Goal: Task Accomplishment & Management: Manage account settings

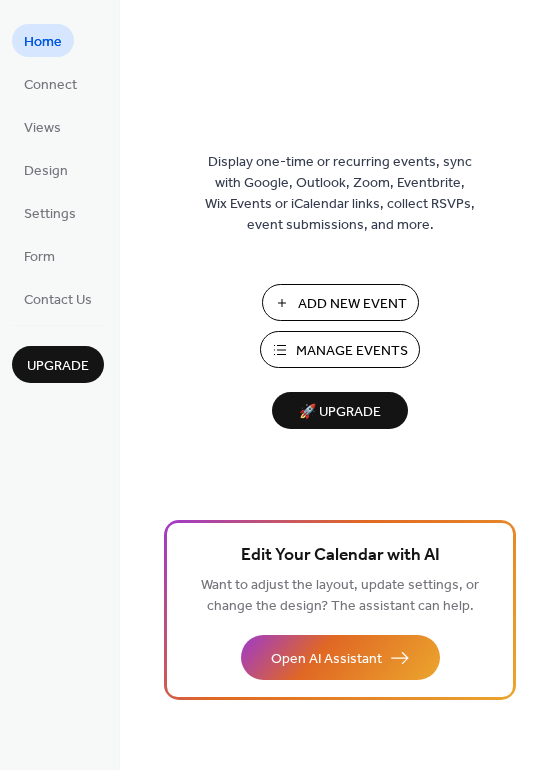
click at [52, 47] on span "Home" at bounding box center [43, 42] width 38 height 21
click at [55, 220] on span "Settings" at bounding box center [50, 214] width 52 height 21
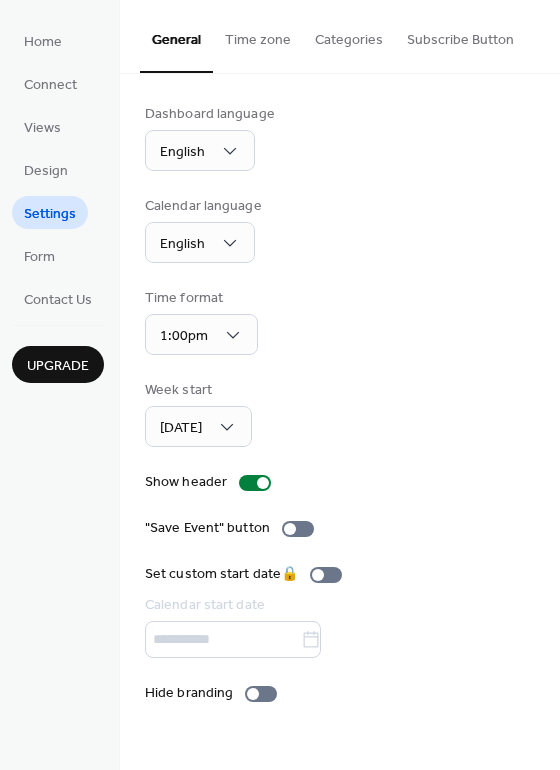
click at [57, 258] on link "Form" at bounding box center [39, 255] width 55 height 33
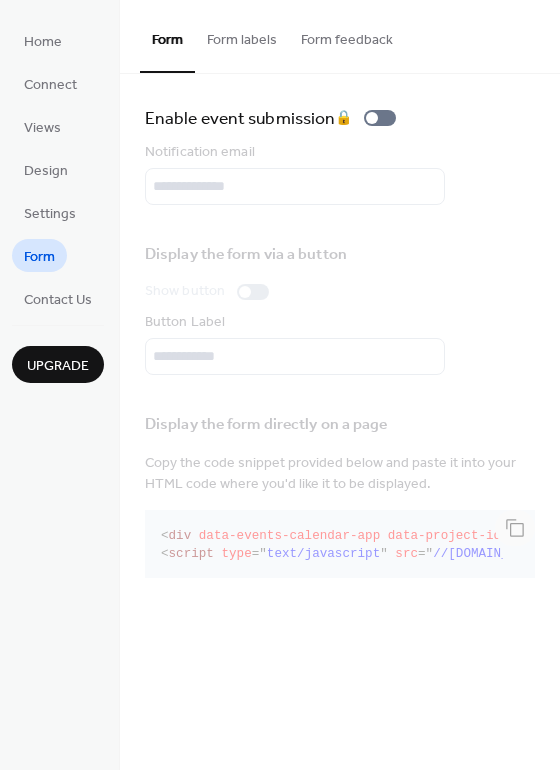
click at [63, 311] on span "Contact Us" at bounding box center [58, 300] width 68 height 21
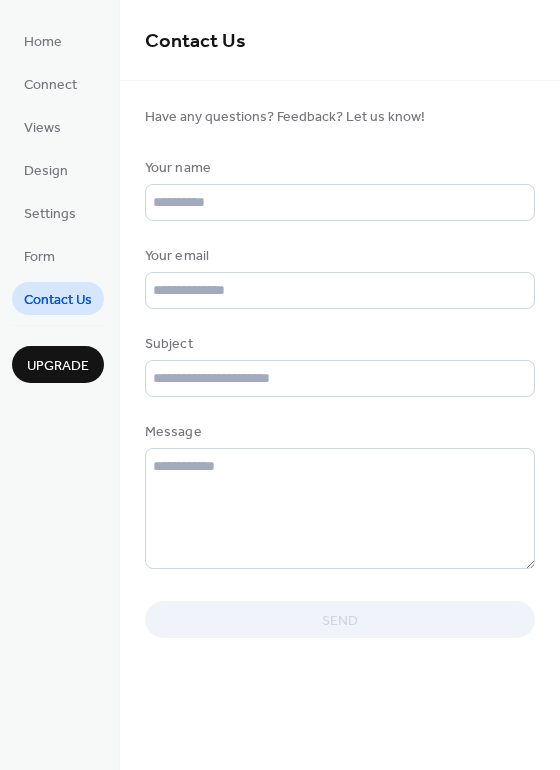
click at [59, 84] on span "Connect" at bounding box center [50, 85] width 53 height 21
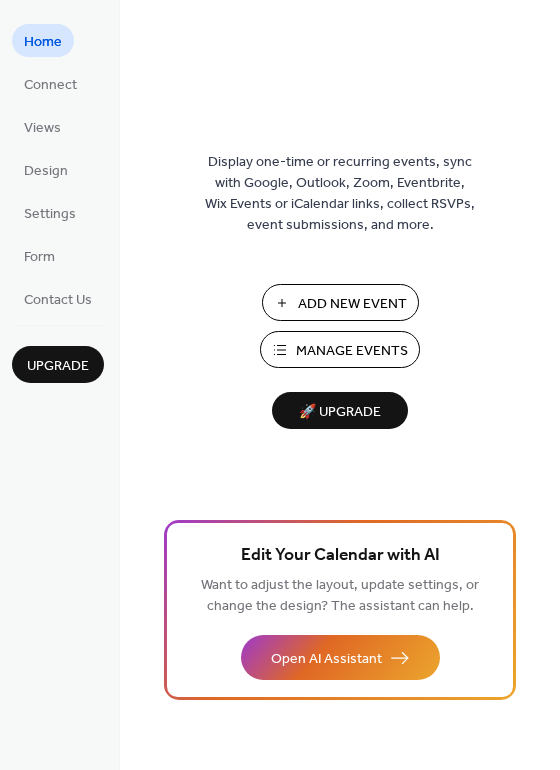
click at [403, 350] on span "Manage Events" at bounding box center [352, 351] width 112 height 21
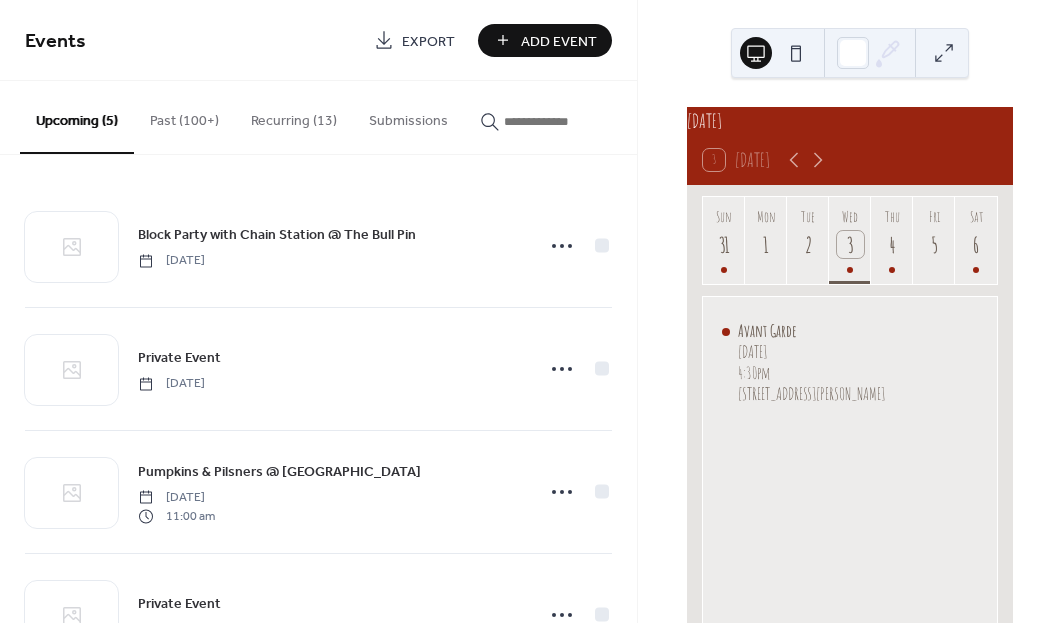
click at [562, 253] on icon at bounding box center [562, 246] width 32 height 32
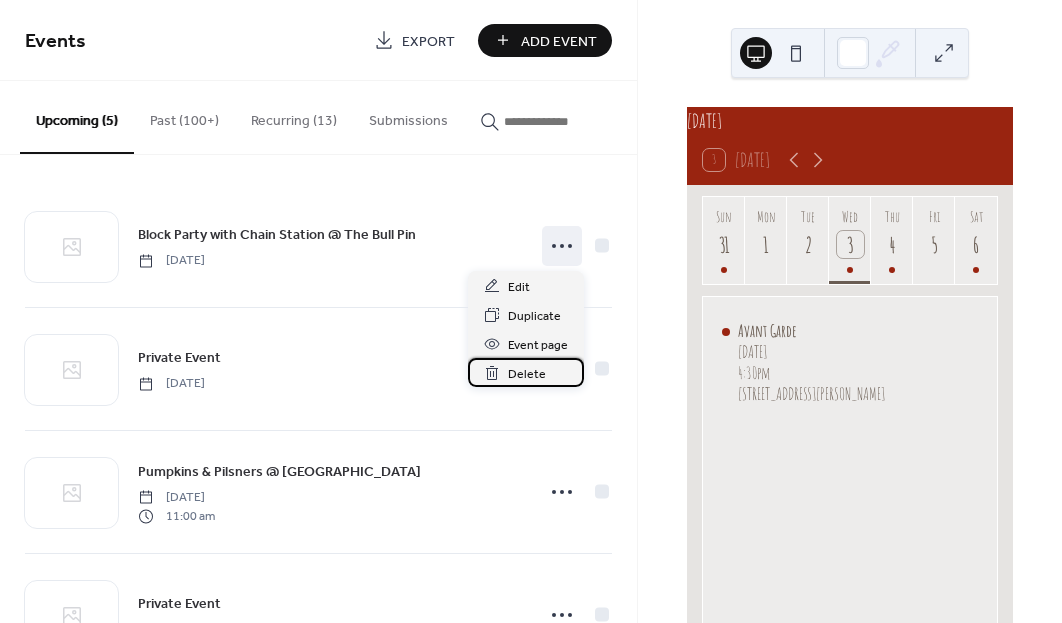
click at [544, 376] on div "Delete" at bounding box center [526, 372] width 116 height 29
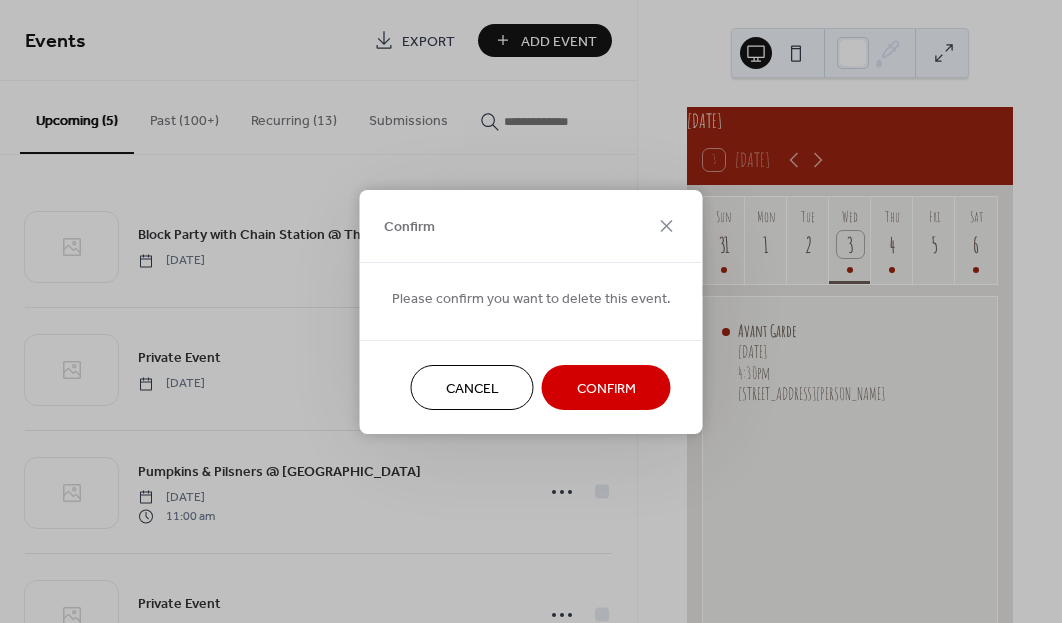
click at [619, 386] on span "Confirm" at bounding box center [606, 388] width 59 height 21
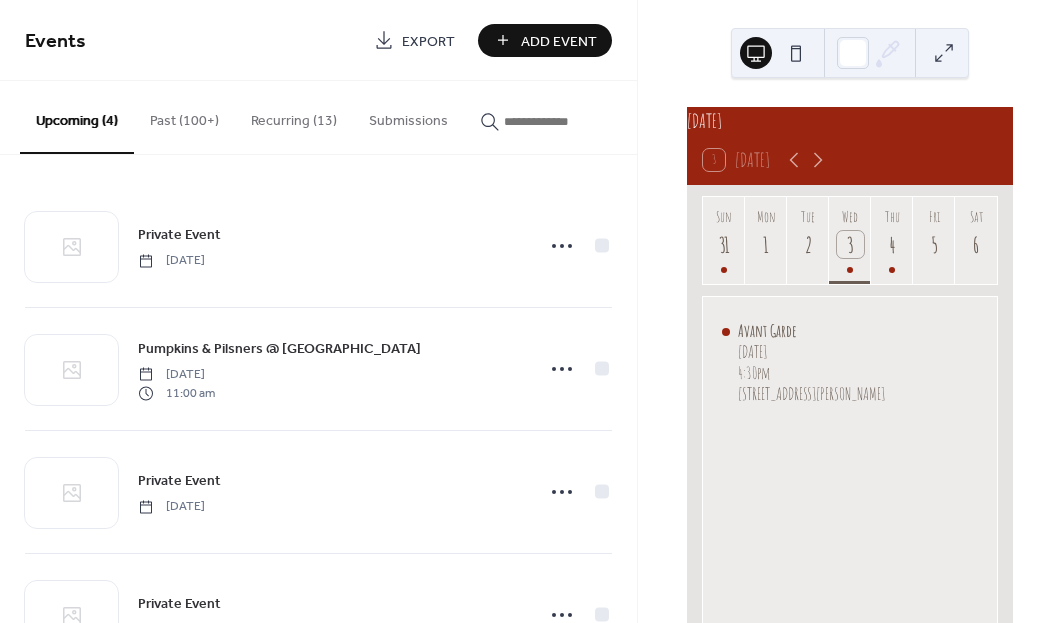
click at [570, 47] on span "Add Event" at bounding box center [559, 41] width 76 height 21
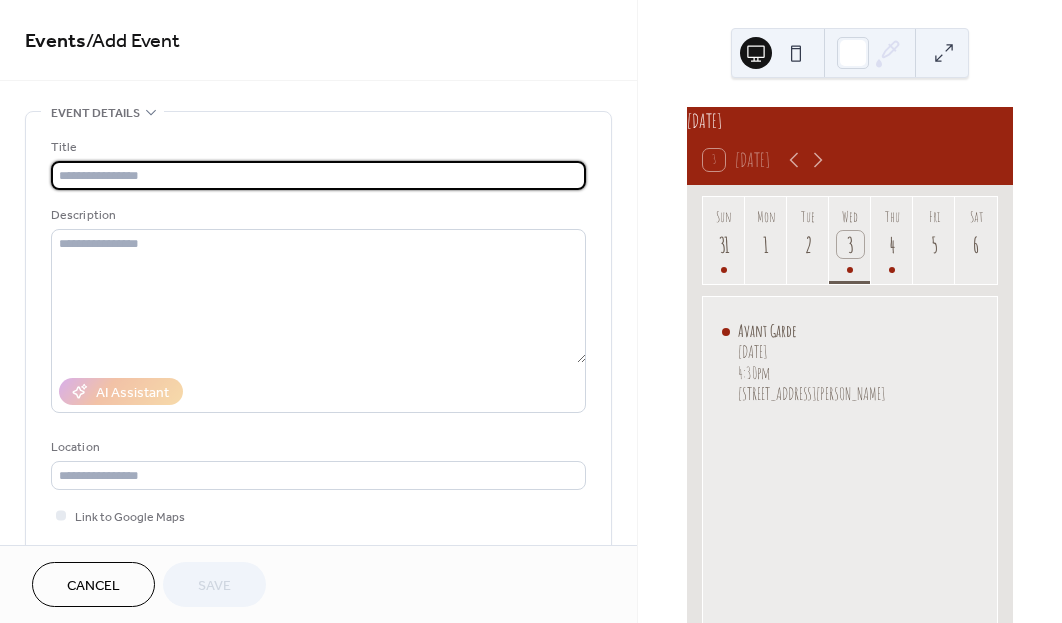
click at [395, 179] on input "text" at bounding box center [318, 175] width 535 height 29
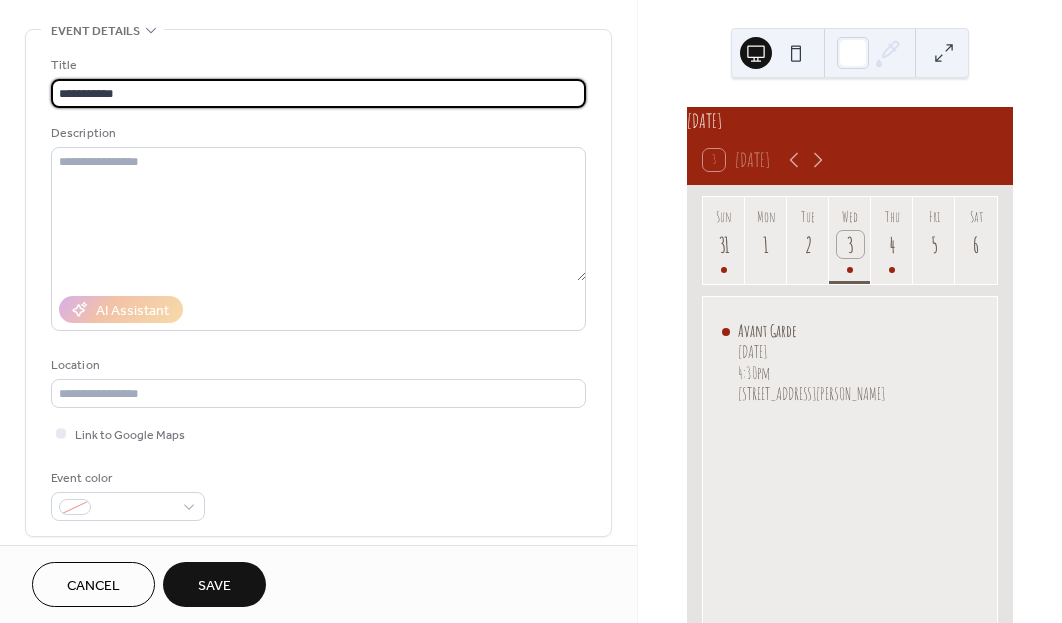
scroll to position [102, 0]
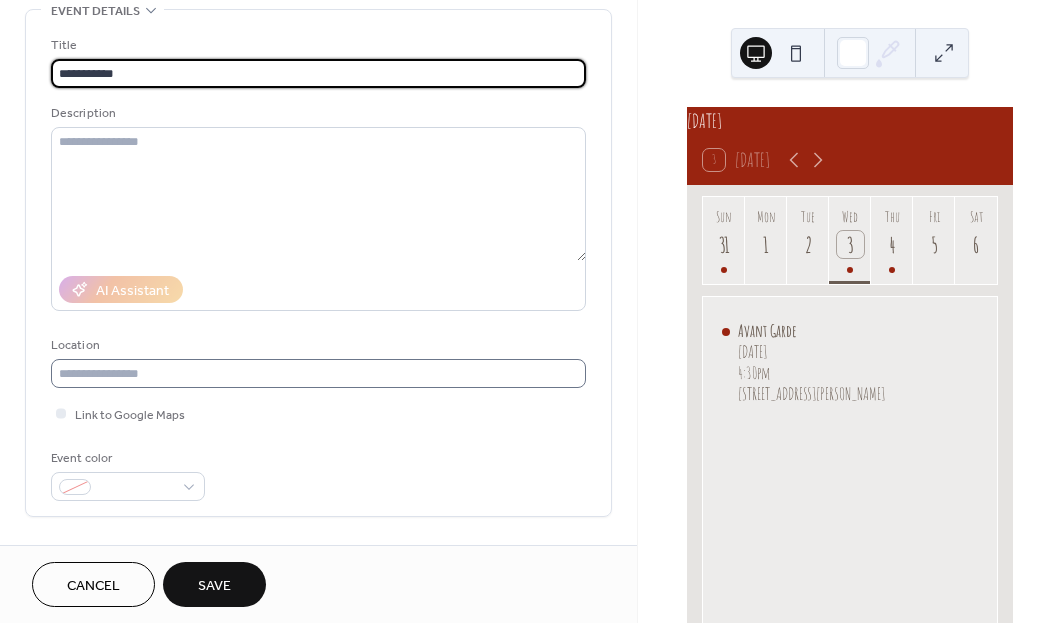
type input "**********"
click at [440, 385] on input "text" at bounding box center [318, 373] width 535 height 29
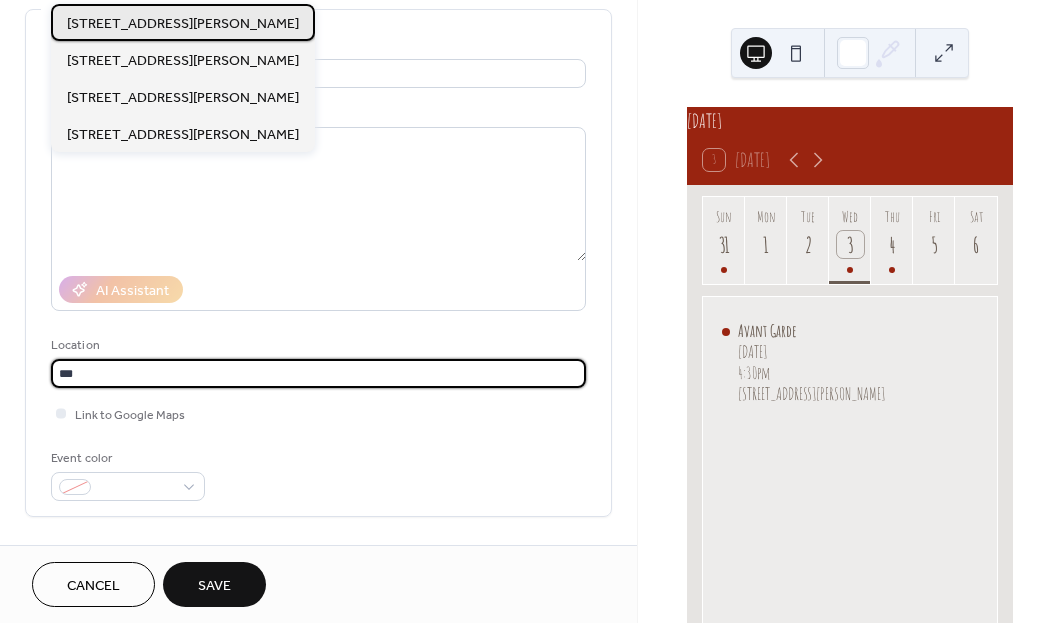
click at [290, 26] on span "[STREET_ADDRESS][PERSON_NAME]" at bounding box center [183, 24] width 232 height 21
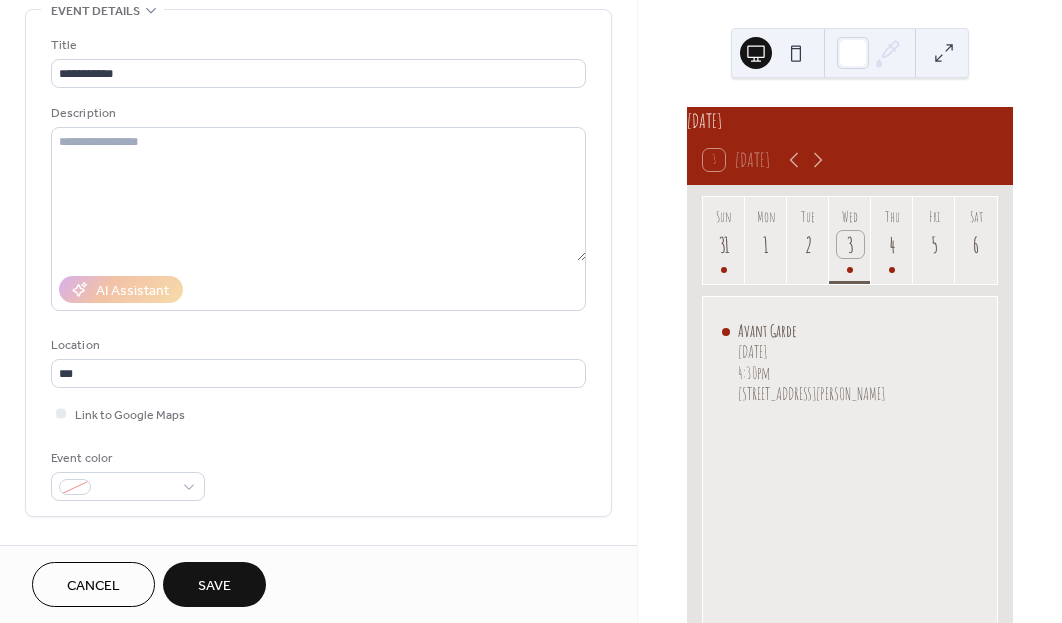
type input "**********"
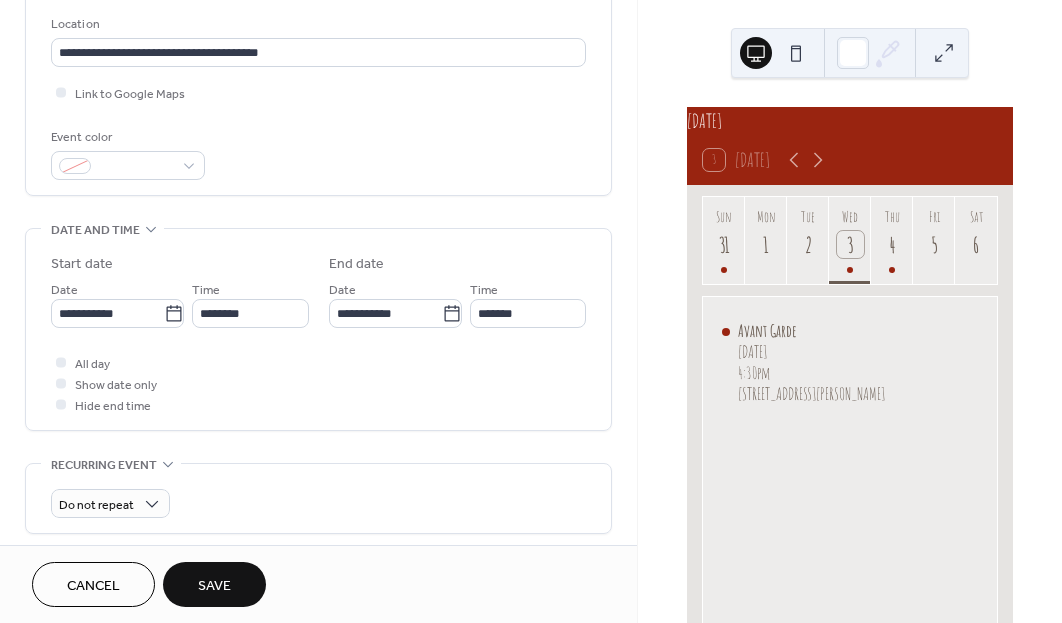
scroll to position [424, 0]
click at [129, 320] on input "**********" at bounding box center [107, 312] width 113 height 29
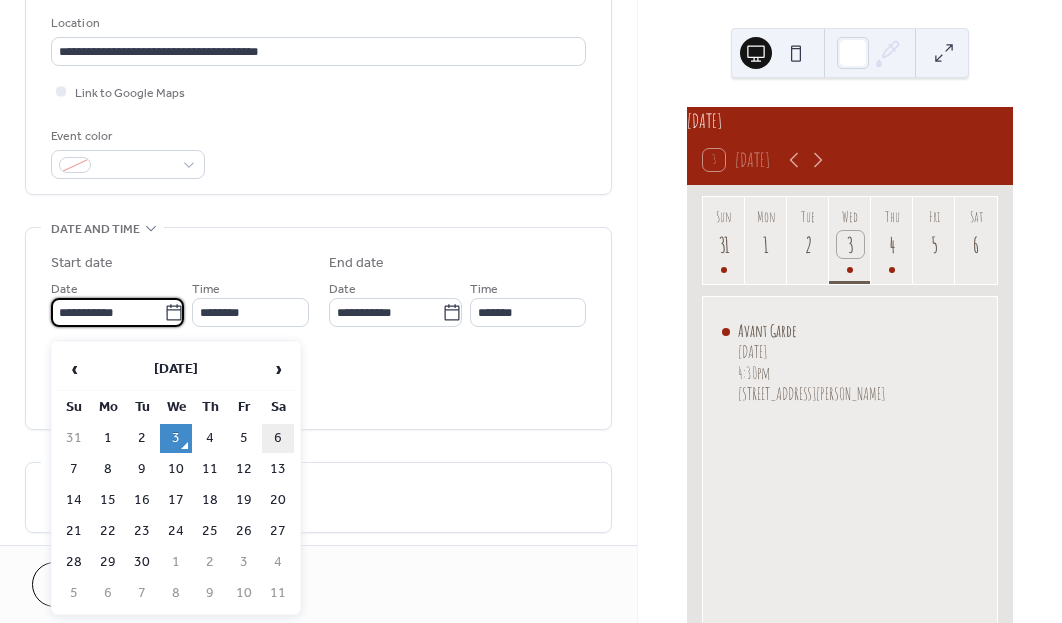
click at [283, 439] on td "6" at bounding box center [278, 438] width 32 height 29
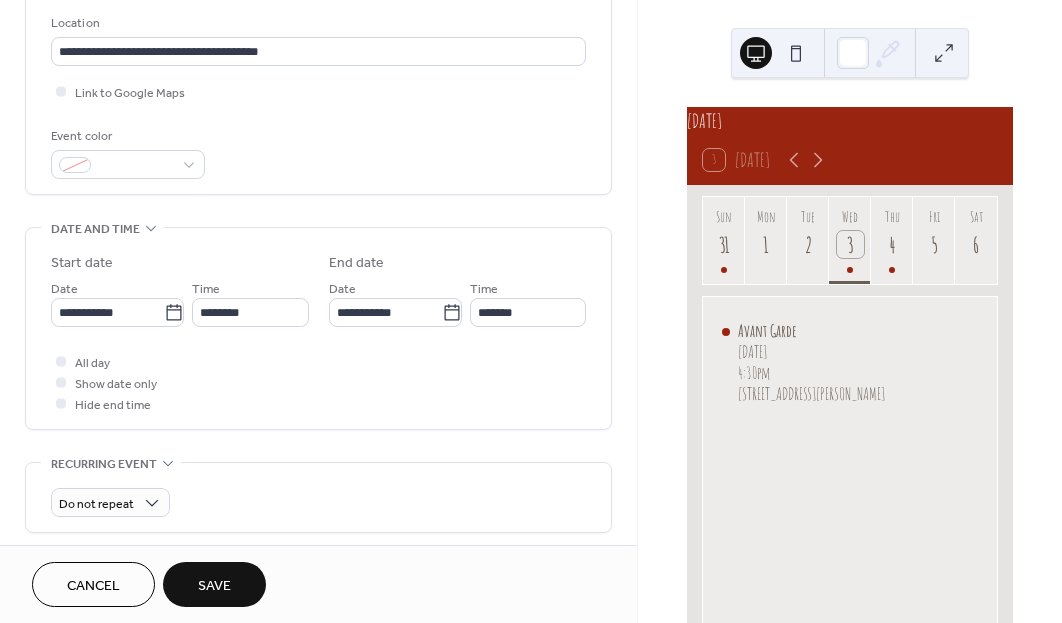
type input "**********"
click at [154, 315] on input "**********" at bounding box center [107, 312] width 113 height 29
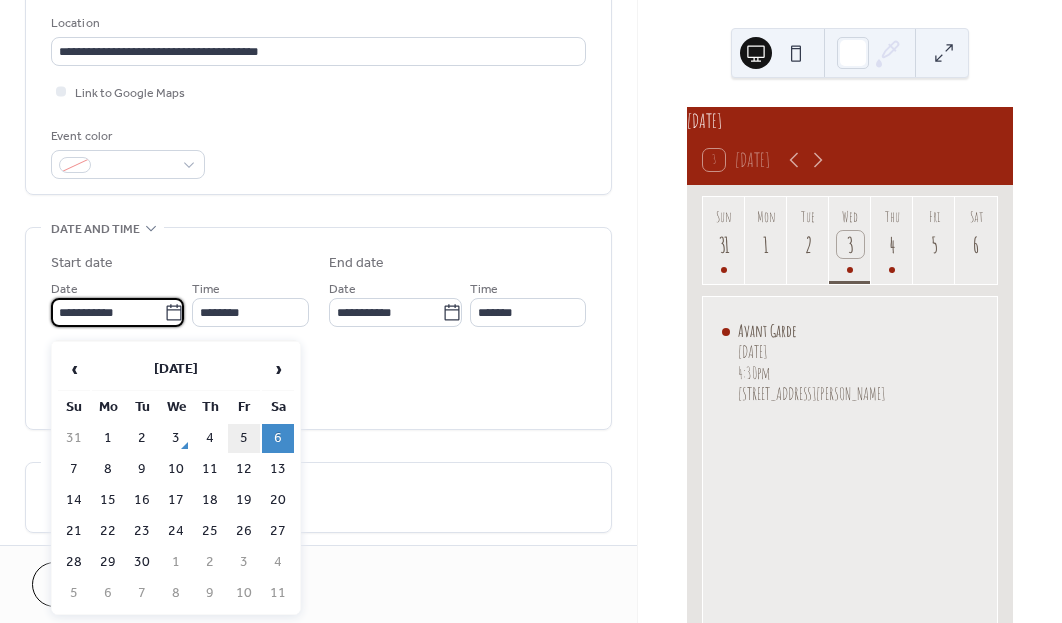
click at [252, 436] on td "5" at bounding box center [244, 438] width 32 height 29
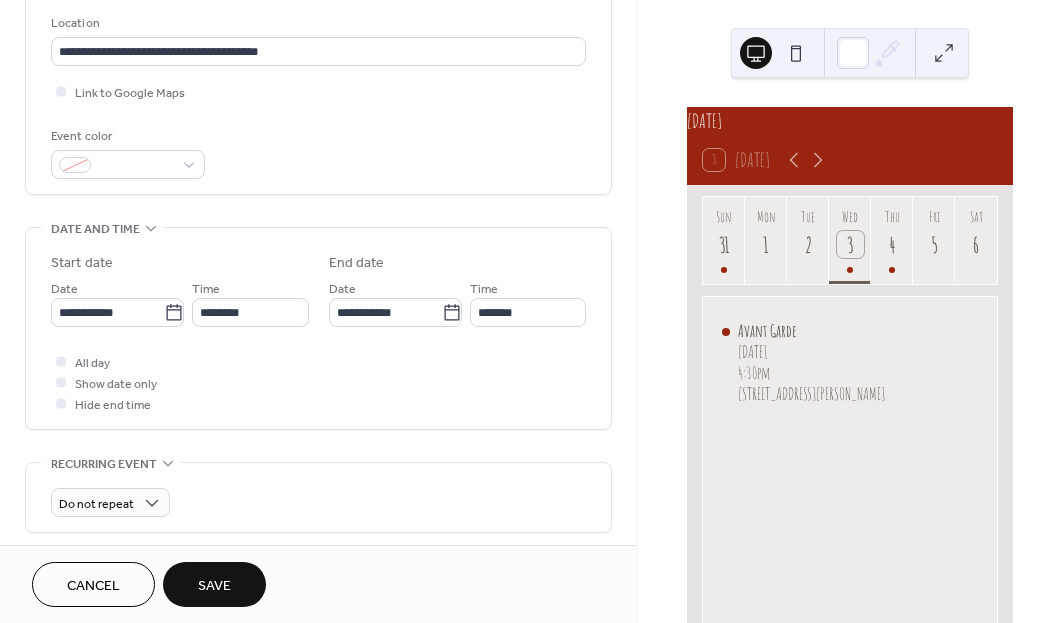
type input "**********"
click at [272, 314] on input "********" at bounding box center [250, 312] width 116 height 29
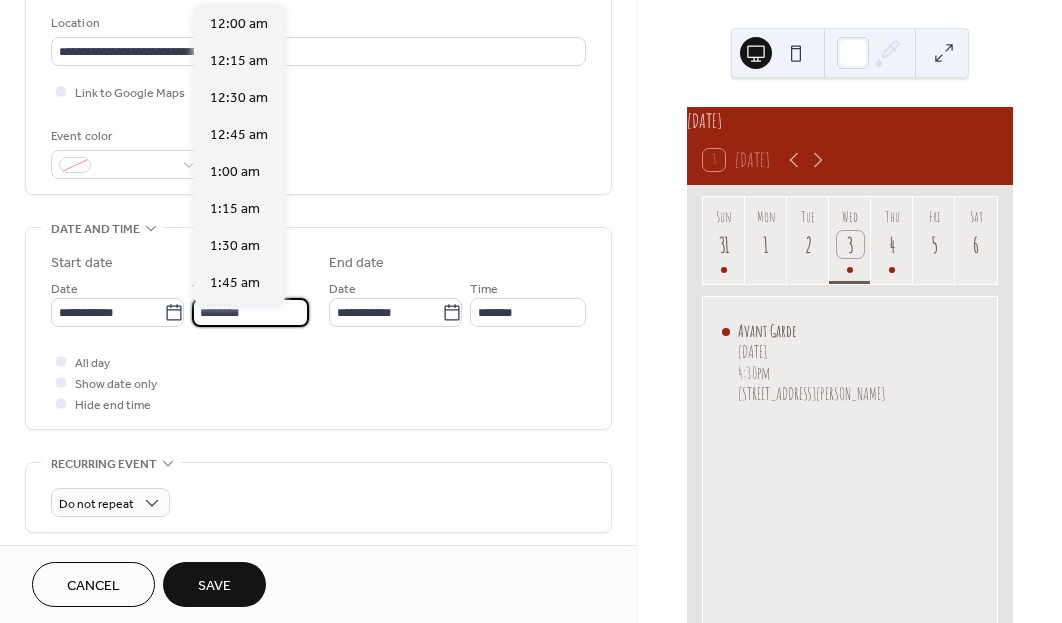
scroll to position [1775, 0]
click at [532, 315] on input "*******" at bounding box center [528, 312] width 116 height 29
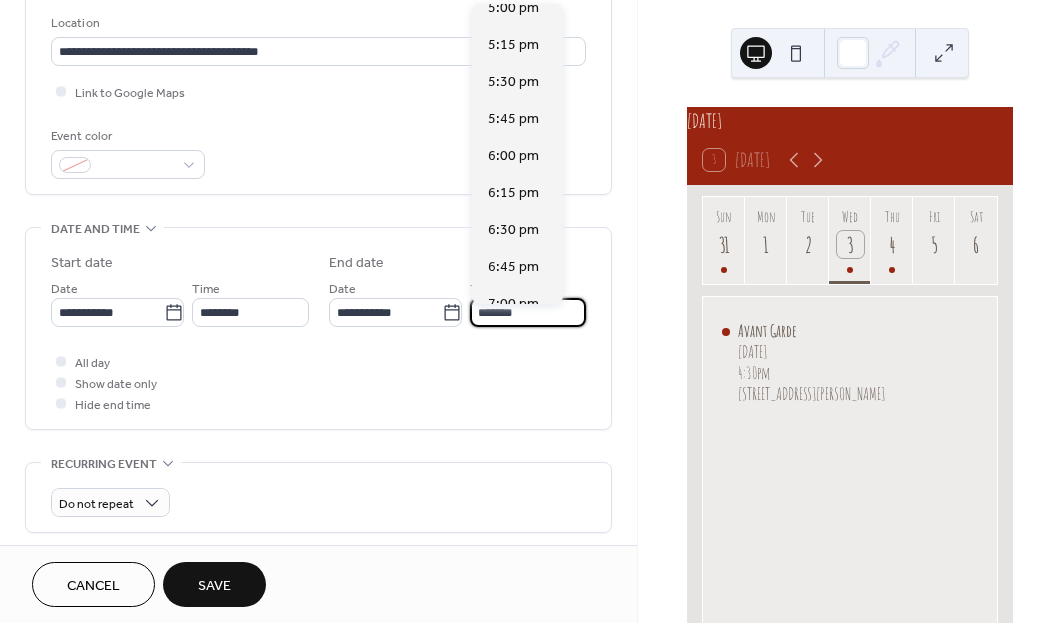
scroll to position [721, 0]
click at [524, 271] on span "6:45 pm" at bounding box center [513, 265] width 51 height 21
type input "*******"
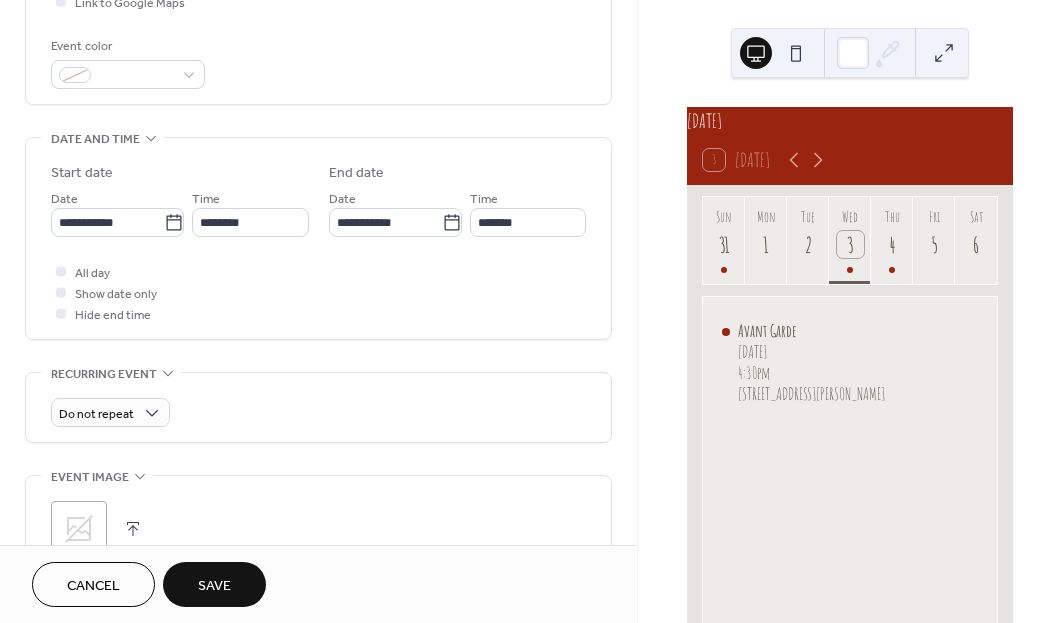
scroll to position [515, 0]
click at [70, 322] on div at bounding box center [61, 312] width 20 height 20
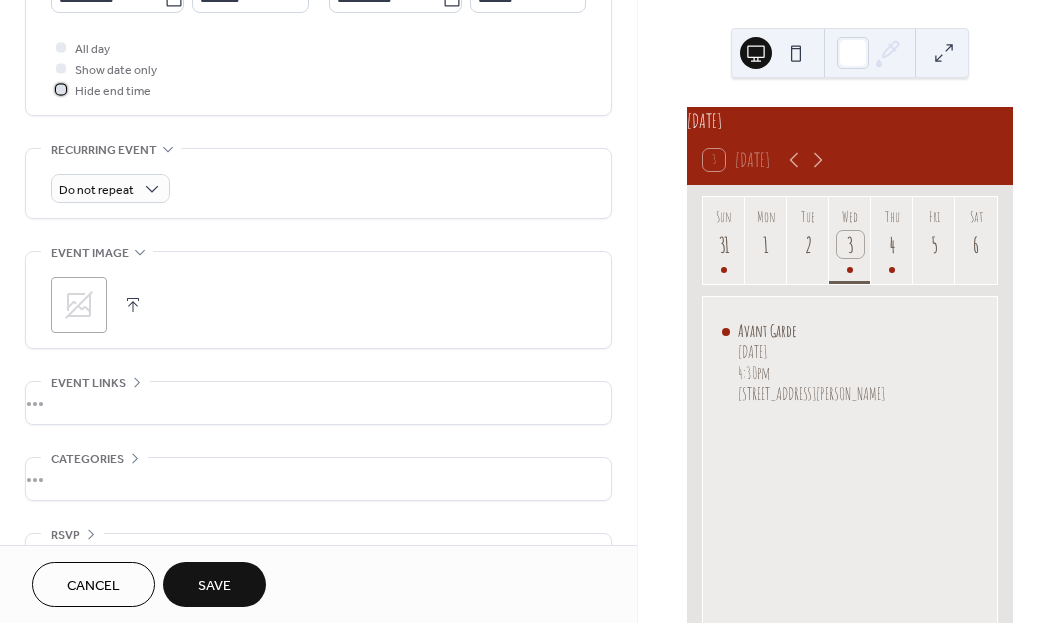
scroll to position [754, 0]
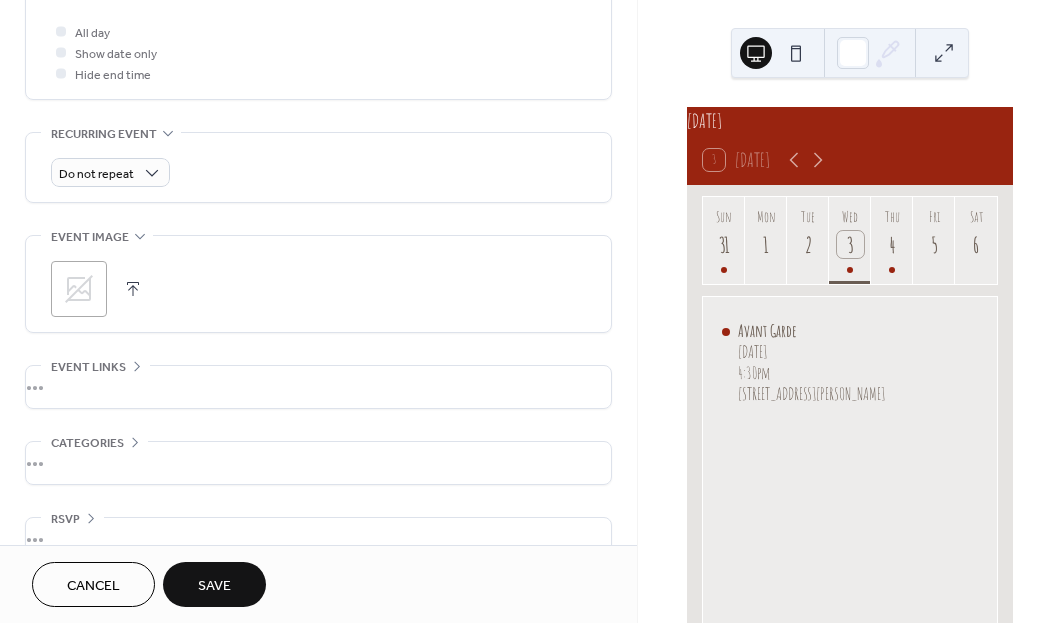
click at [218, 569] on button "Save" at bounding box center [214, 584] width 103 height 45
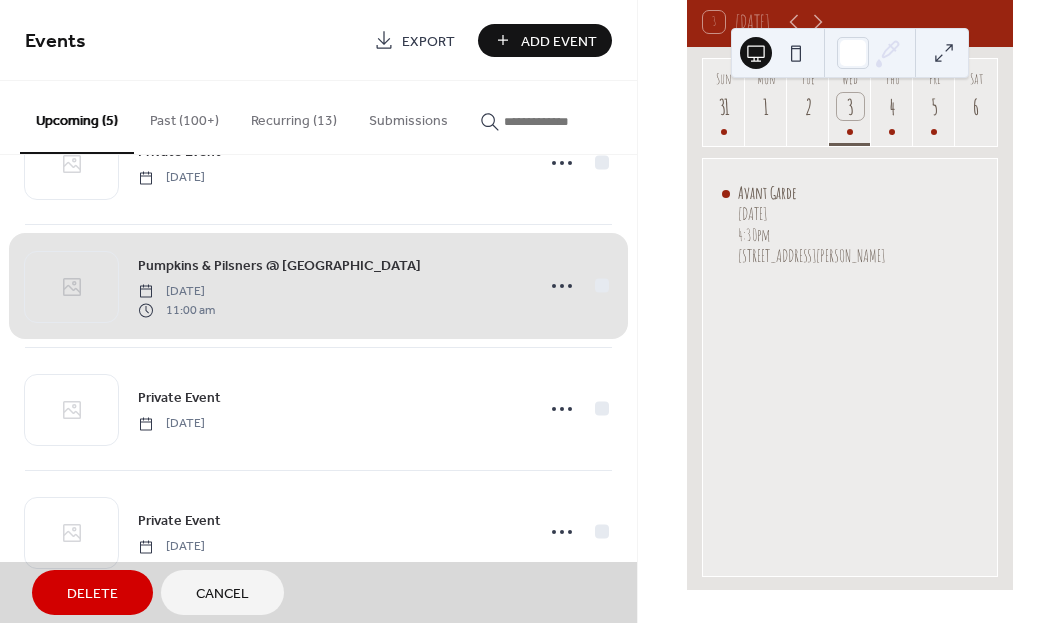
click at [250, 570] on button "Cancel" at bounding box center [222, 592] width 123 height 45
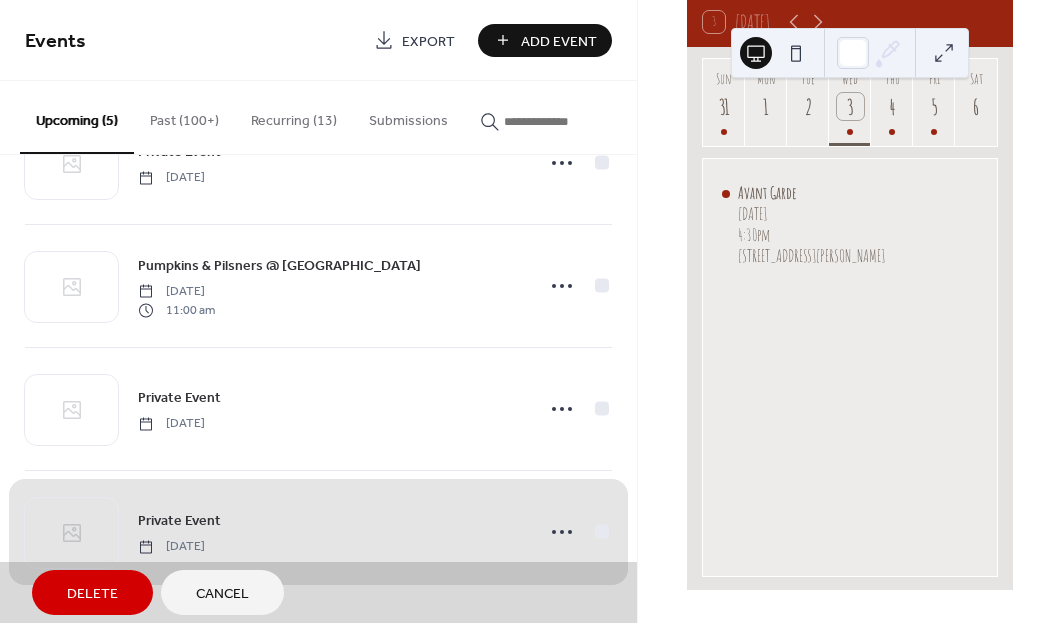
scroll to position [207, 0]
click at [227, 598] on span "Cancel" at bounding box center [222, 594] width 53 height 21
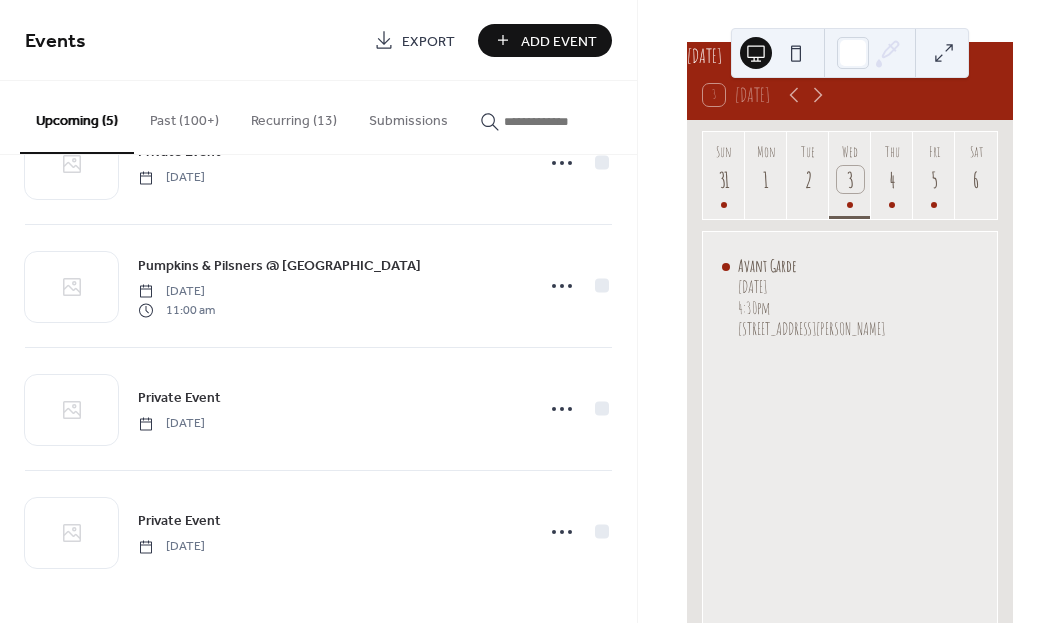
scroll to position [45, 0]
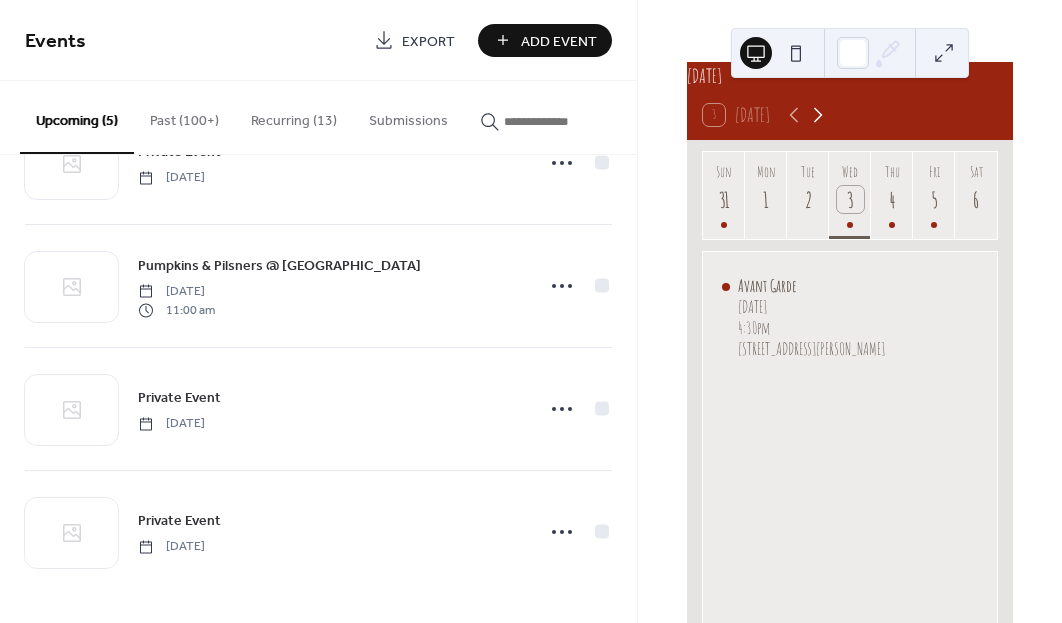
click at [826, 117] on icon at bounding box center [818, 115] width 24 height 24
click at [937, 229] on div at bounding box center [934, 225] width 6 height 16
click at [979, 213] on div "13" at bounding box center [976, 199] width 27 height 27
click at [814, 127] on icon at bounding box center [818, 115] width 24 height 24
click at [720, 225] on button "Sun 14" at bounding box center [724, 195] width 42 height 87
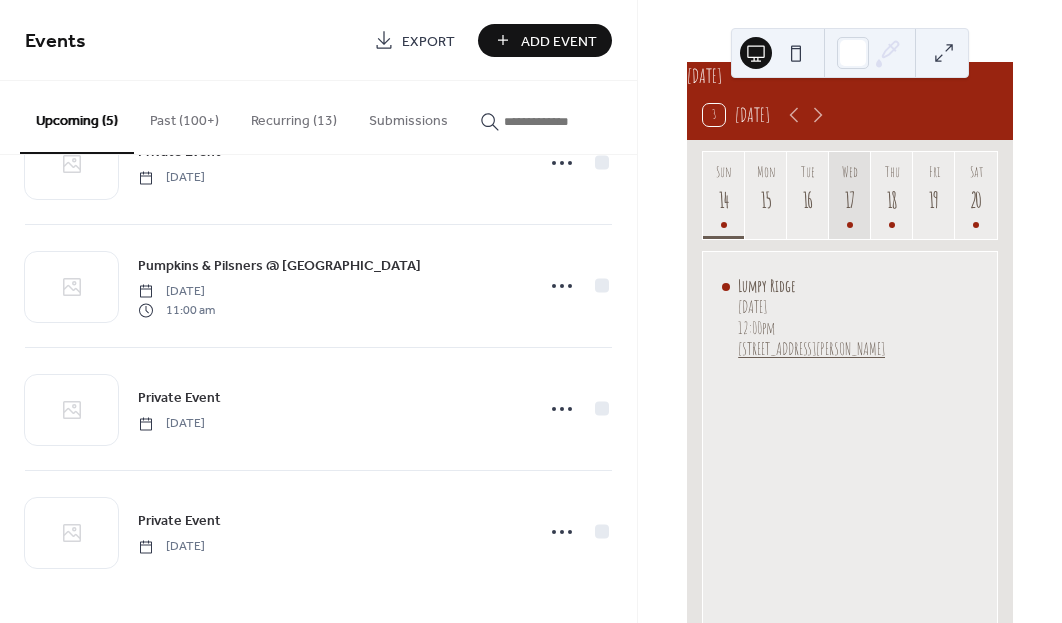
click at [855, 225] on button "Wed 17" at bounding box center [850, 195] width 42 height 87
click at [888, 236] on button "Thu 18" at bounding box center [892, 195] width 42 height 87
click at [975, 204] on div "20" at bounding box center [976, 199] width 27 height 27
click at [821, 125] on icon at bounding box center [818, 115] width 24 height 24
click at [891, 230] on div at bounding box center [892, 225] width 6 height 16
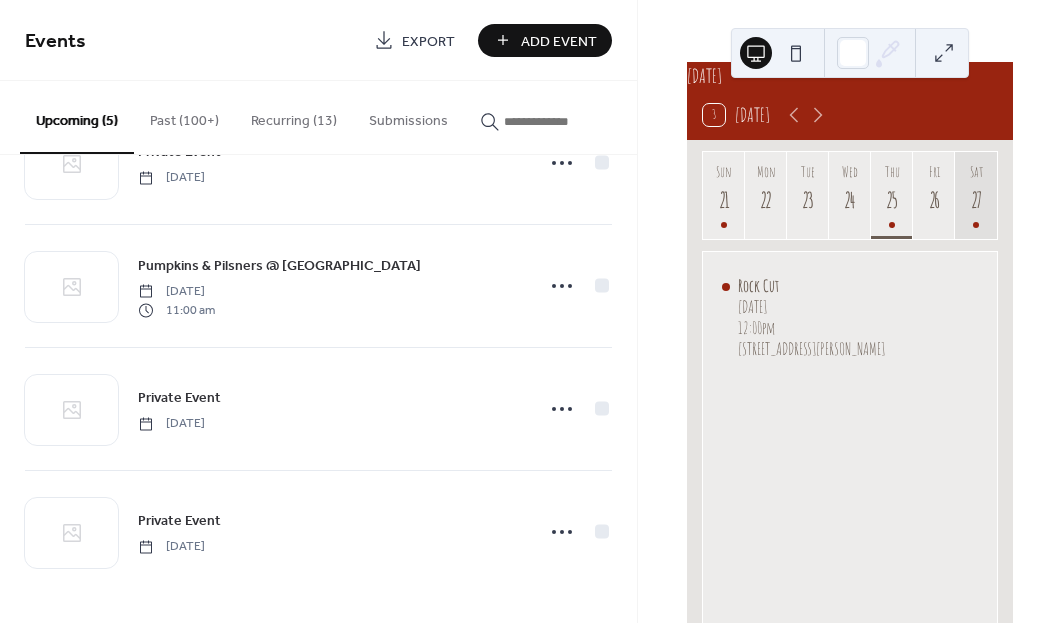
click at [966, 212] on div "27" at bounding box center [976, 199] width 27 height 27
click at [280, 132] on button "Recurring (13)" at bounding box center [294, 116] width 118 height 71
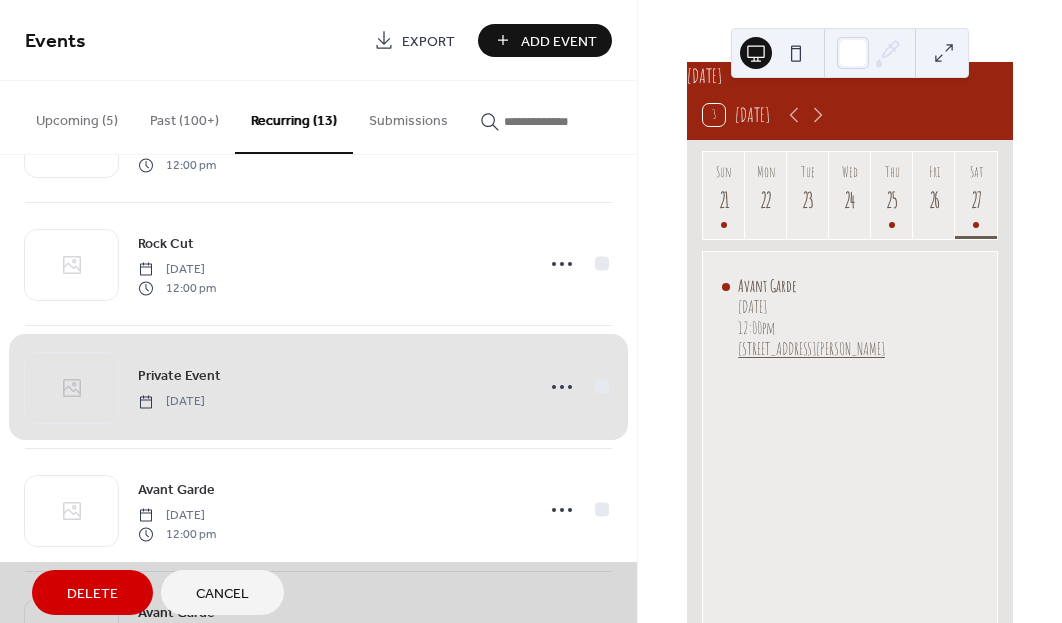
scroll to position [245, 0]
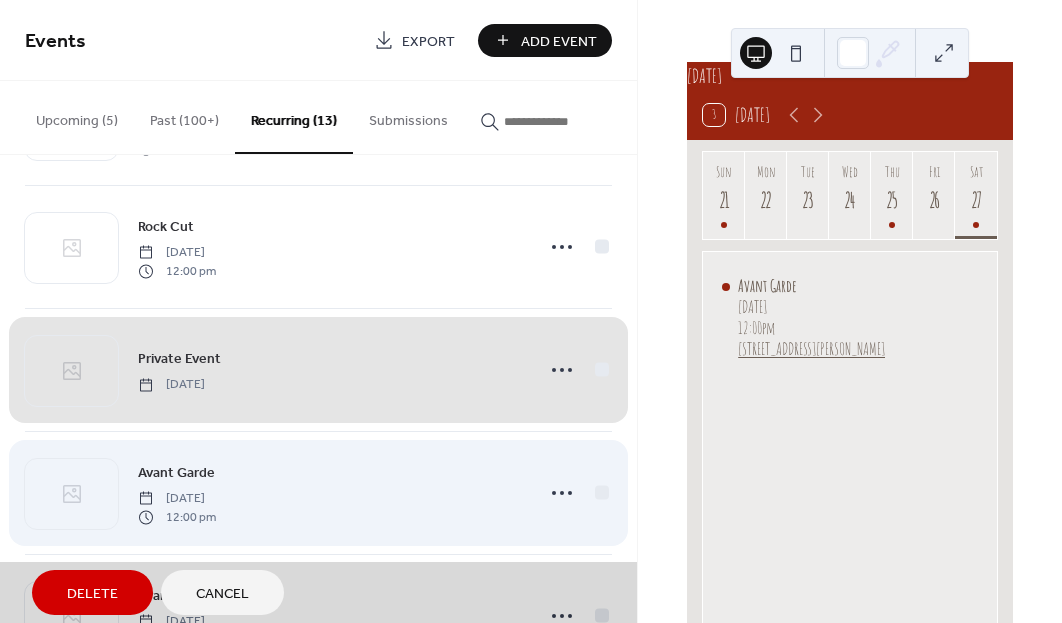
click at [561, 487] on span "Avant Garde [DATE] 12:00 pm" at bounding box center [318, 493] width 587 height 122
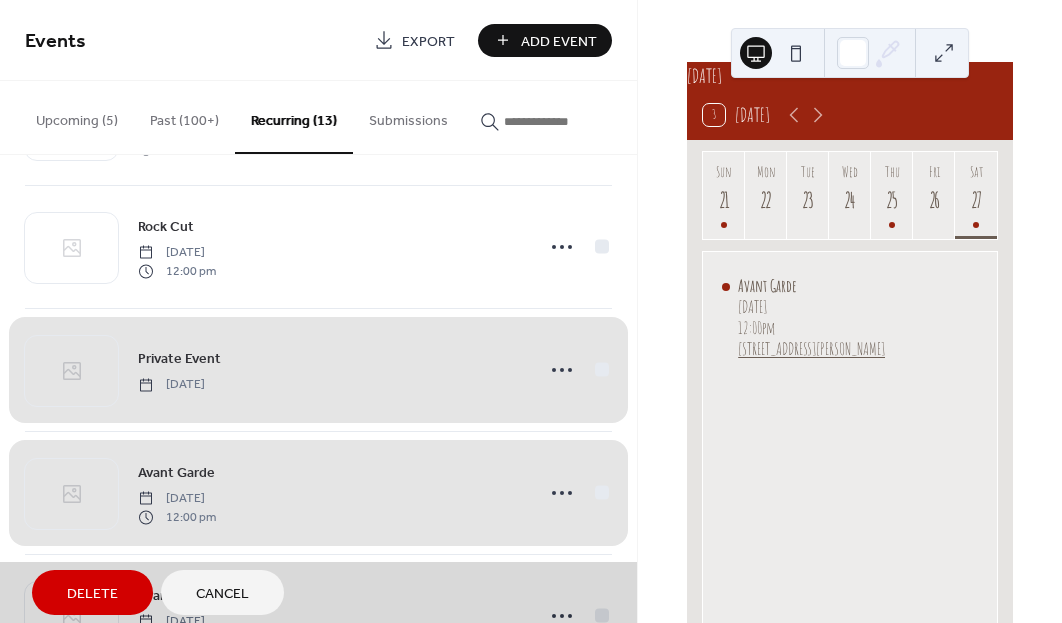
click at [568, 484] on span "Avant Garde [DATE] 12:00 pm" at bounding box center [318, 493] width 587 height 122
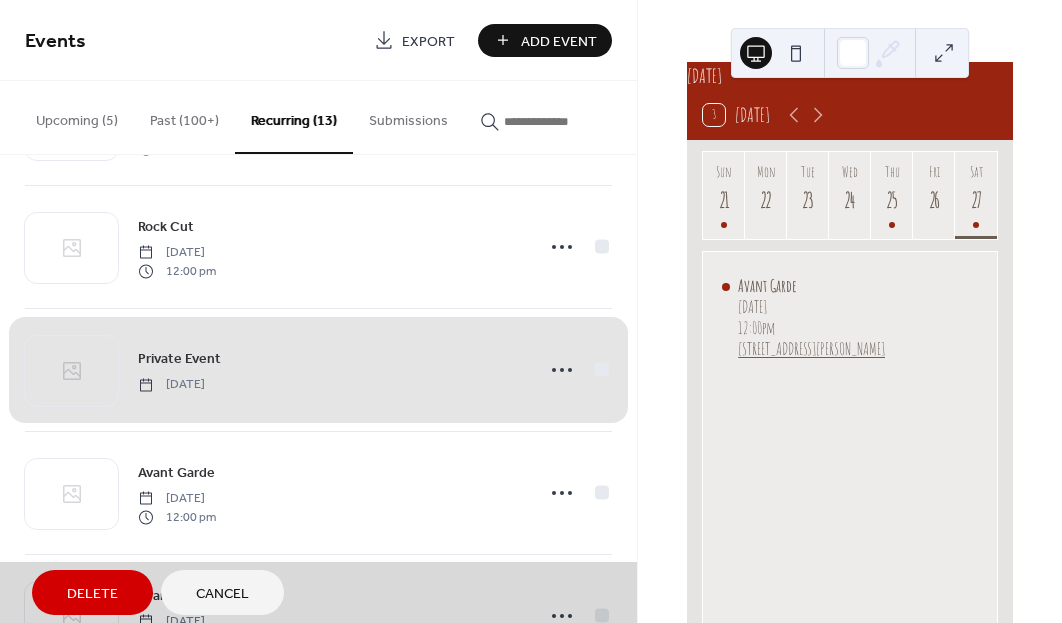
click at [610, 364] on span "Private Event [DATE]" at bounding box center [318, 370] width 587 height 122
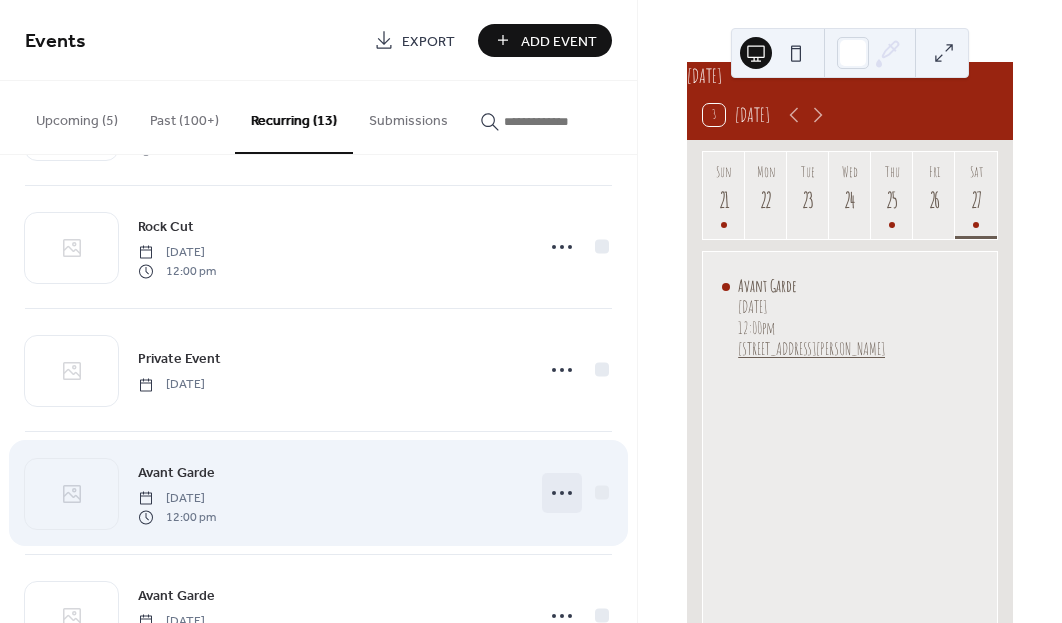
click at [548, 503] on icon at bounding box center [562, 493] width 32 height 32
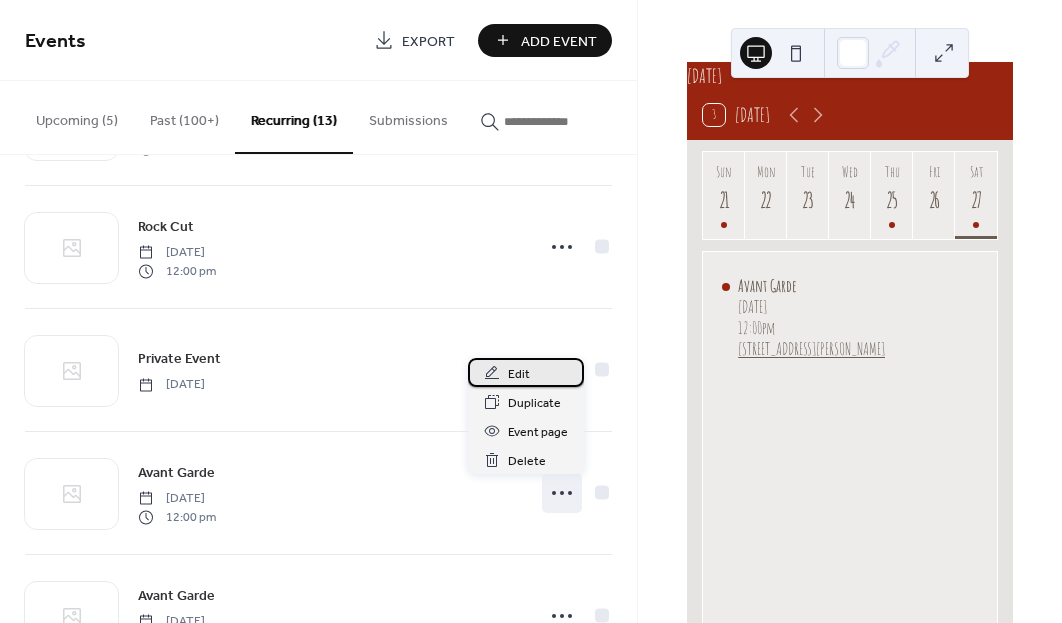
click at [549, 372] on div "Edit" at bounding box center [526, 372] width 116 height 29
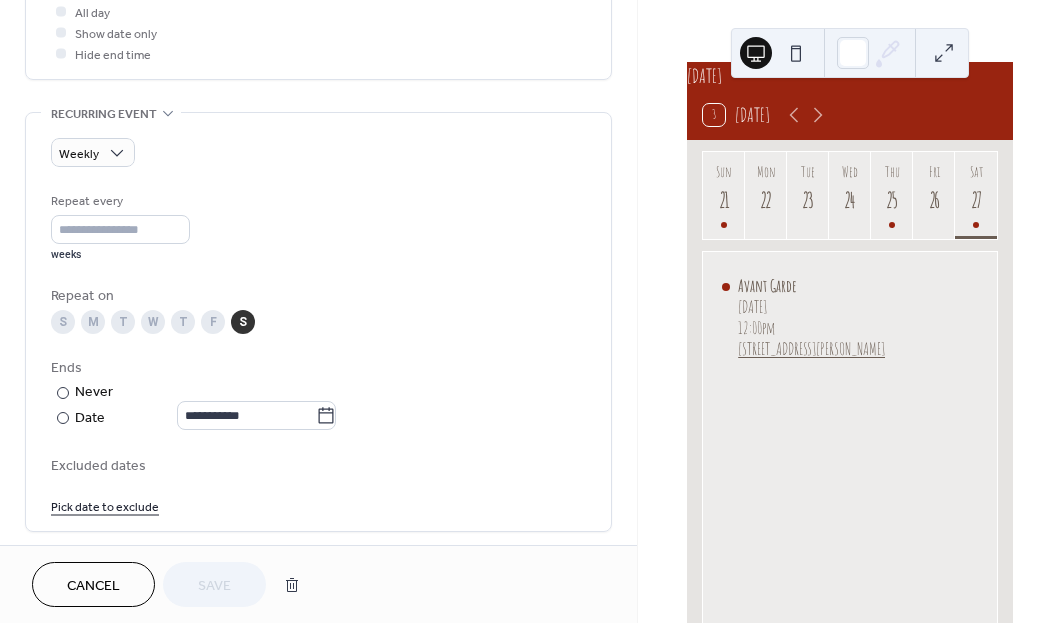
scroll to position [769, 0]
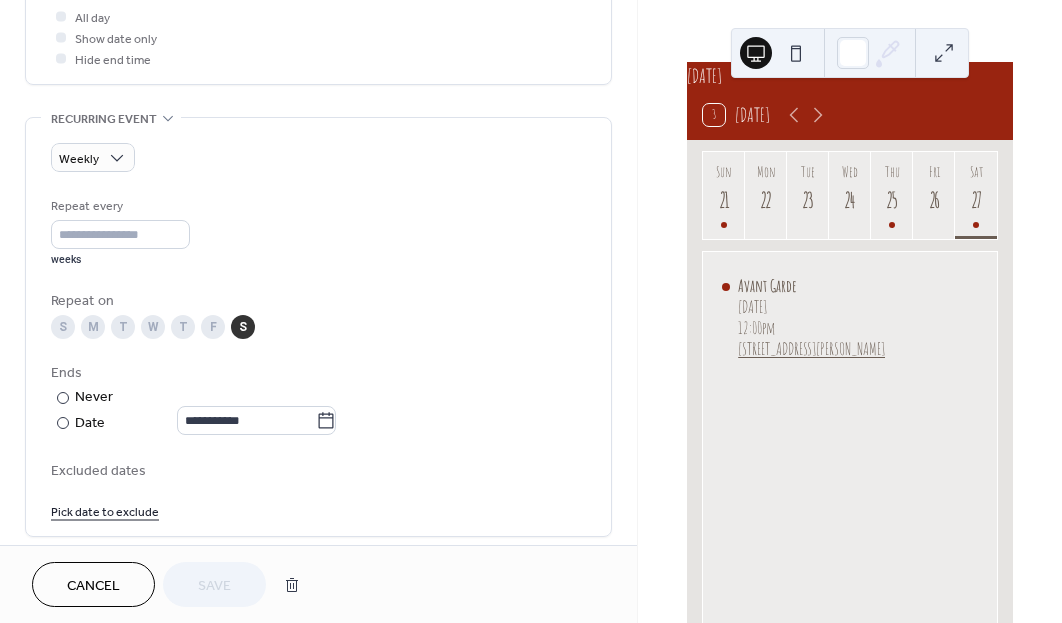
click at [122, 566] on button "Cancel" at bounding box center [93, 584] width 123 height 45
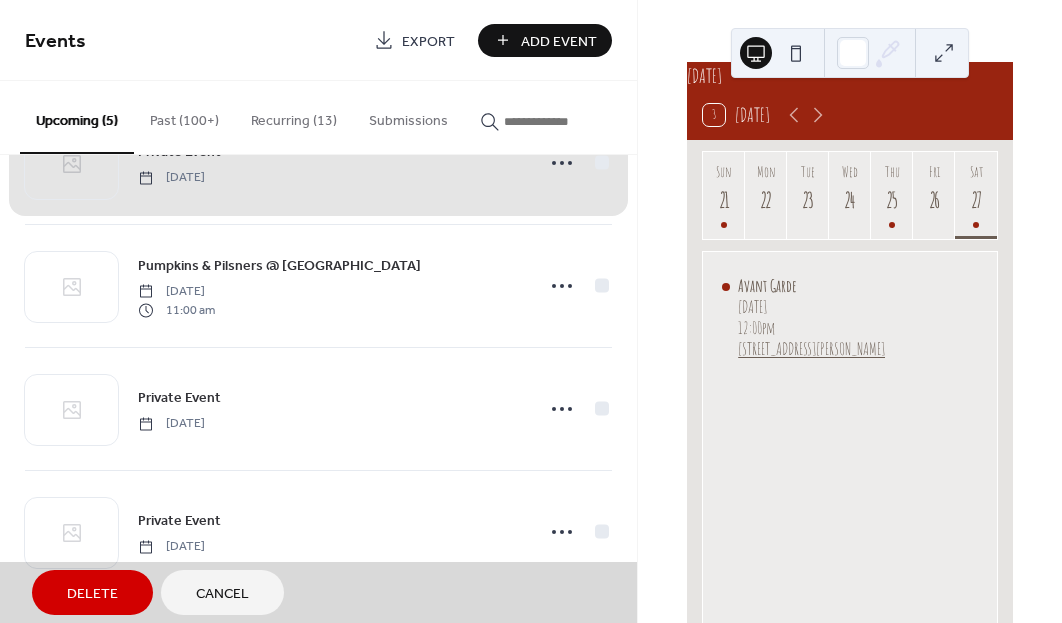
scroll to position [207, 0]
click at [308, 120] on button "Recurring (13)" at bounding box center [294, 116] width 118 height 71
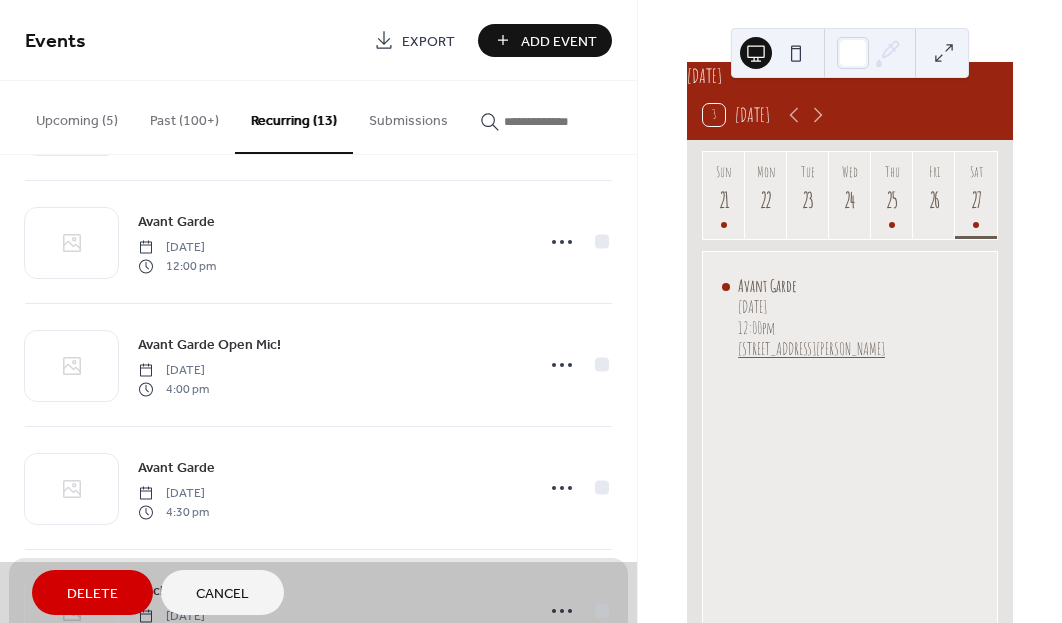
scroll to position [987, 0]
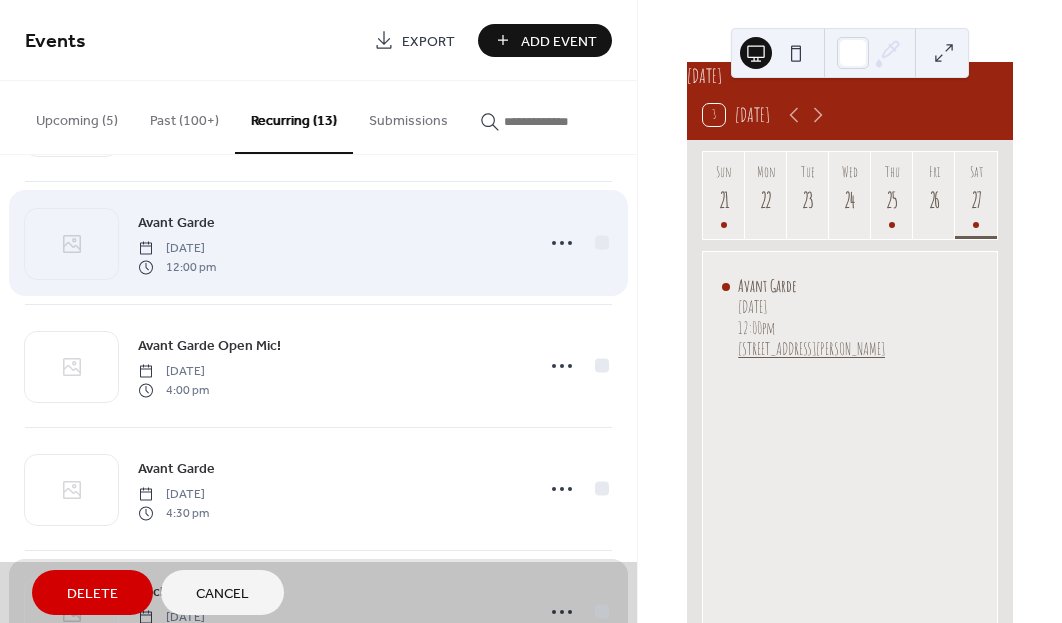
click at [561, 243] on span "Avant Garde [DATE] 12:00 pm" at bounding box center [318, 243] width 587 height 122
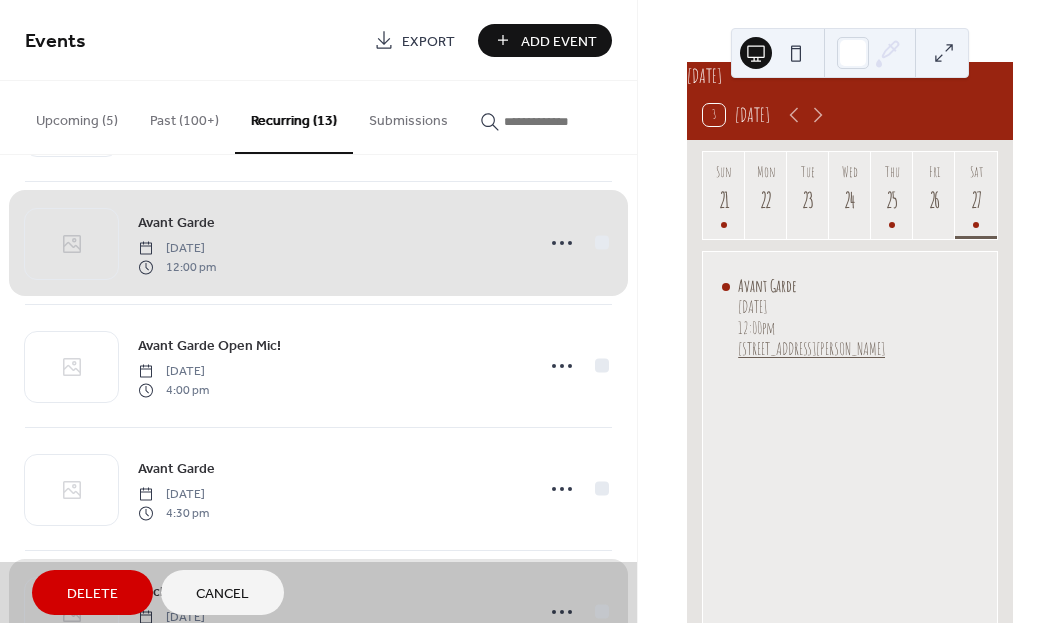
click at [570, 244] on span "Avant Garde [DATE] 12:00 pm" at bounding box center [318, 243] width 587 height 122
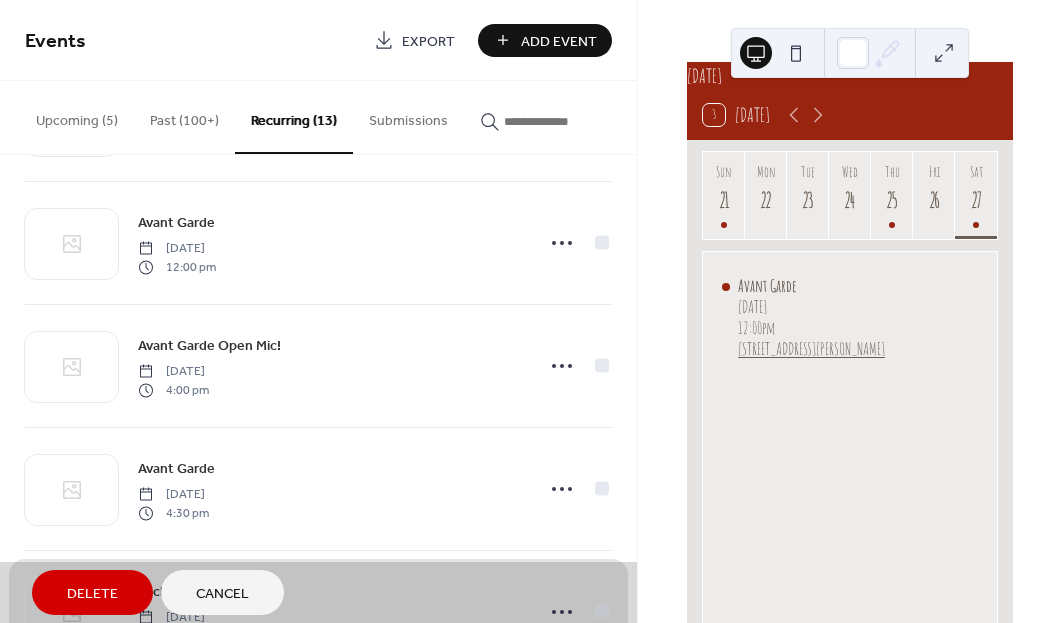
click at [243, 596] on span "Cancel" at bounding box center [222, 594] width 53 height 21
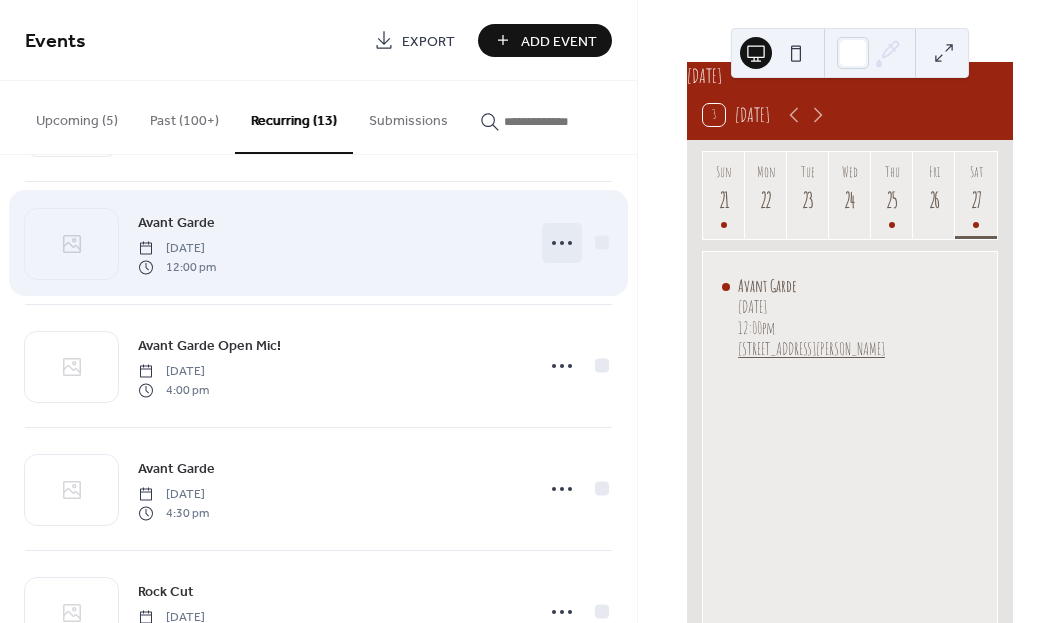
click at [564, 241] on icon at bounding box center [562, 243] width 32 height 32
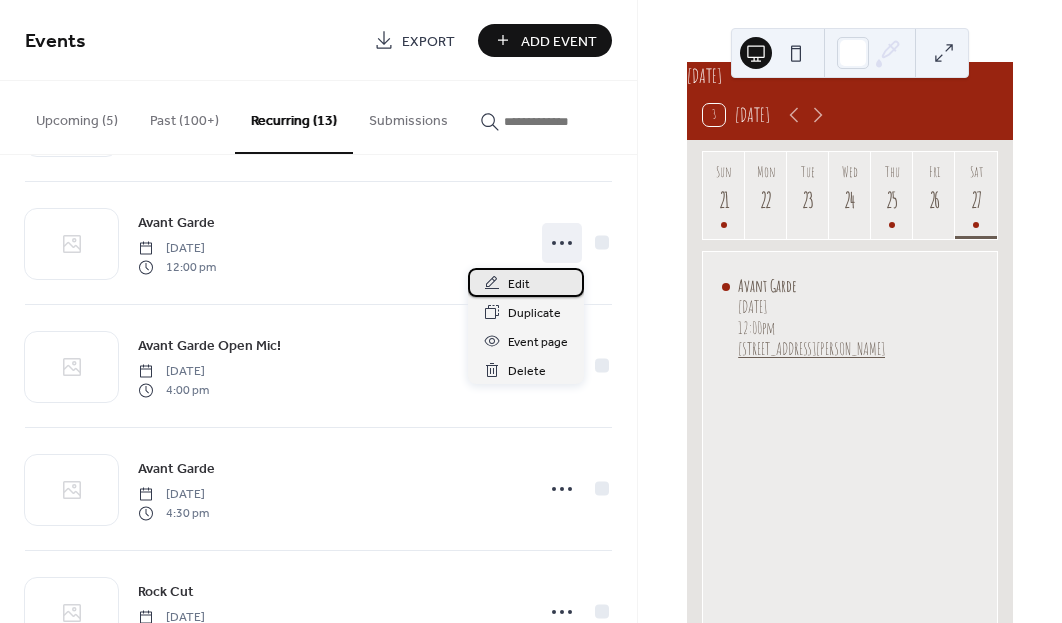
click at [548, 279] on div "Edit" at bounding box center [526, 282] width 116 height 29
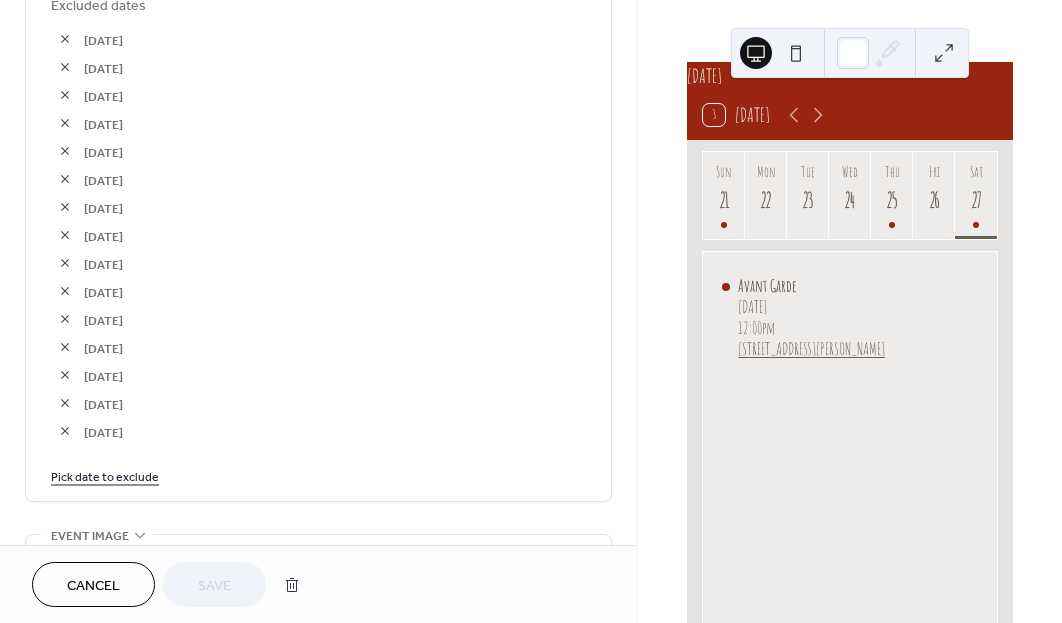
scroll to position [1261, 0]
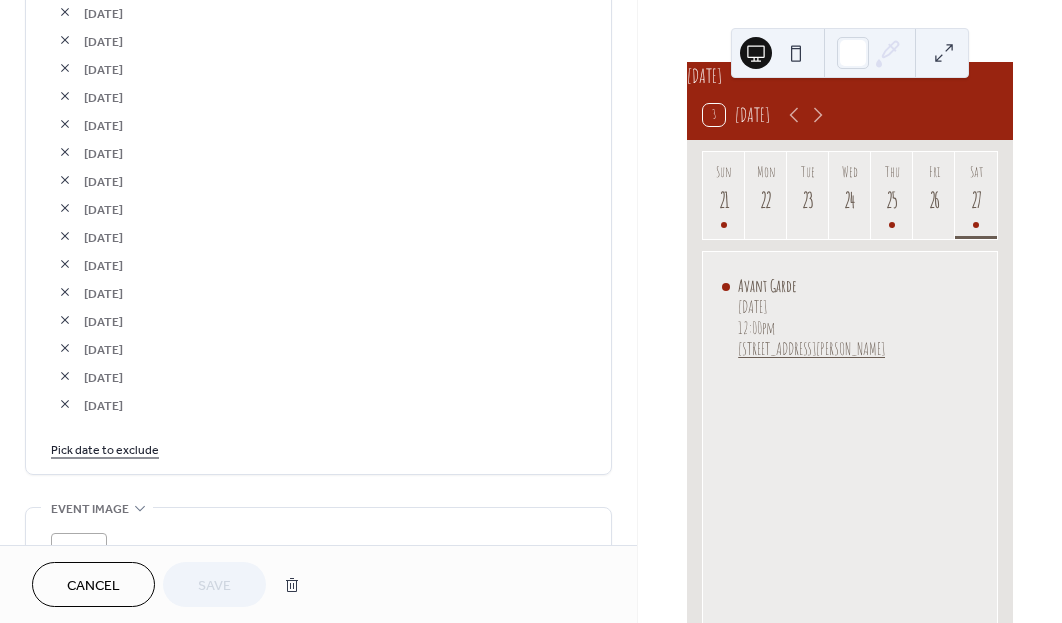
click at [136, 459] on link "Pick date to exclude" at bounding box center [105, 448] width 108 height 21
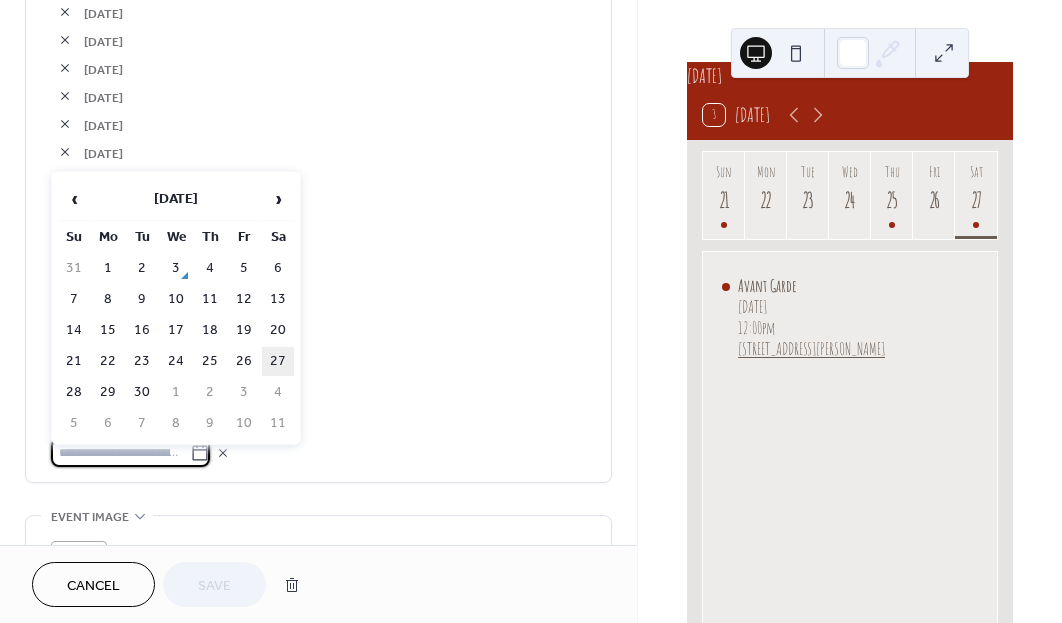
click at [281, 368] on td "27" at bounding box center [278, 361] width 32 height 29
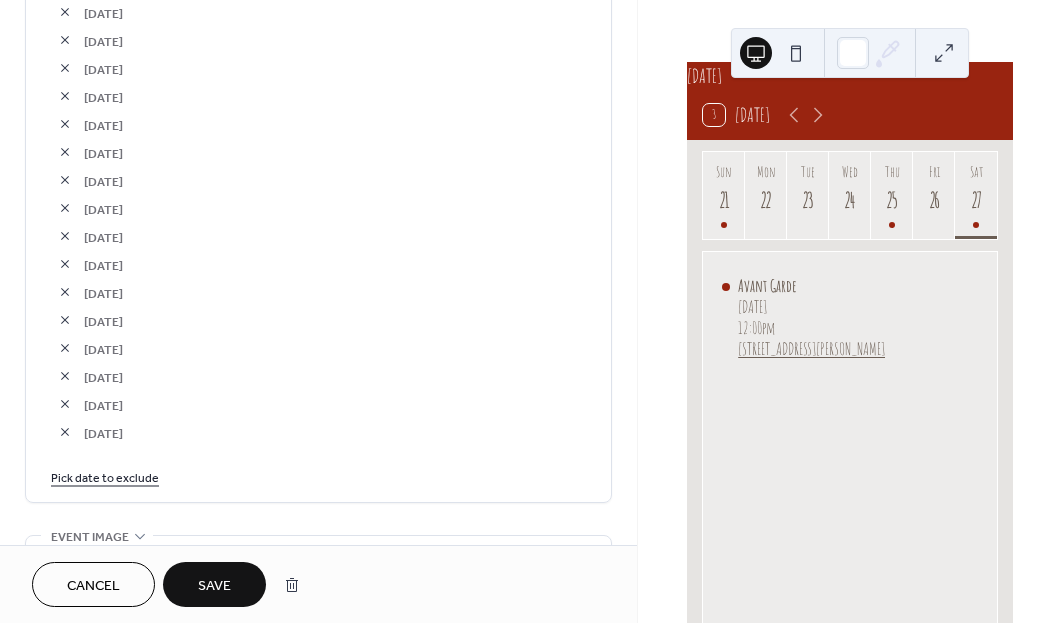
click at [220, 586] on span "Save" at bounding box center [214, 586] width 33 height 21
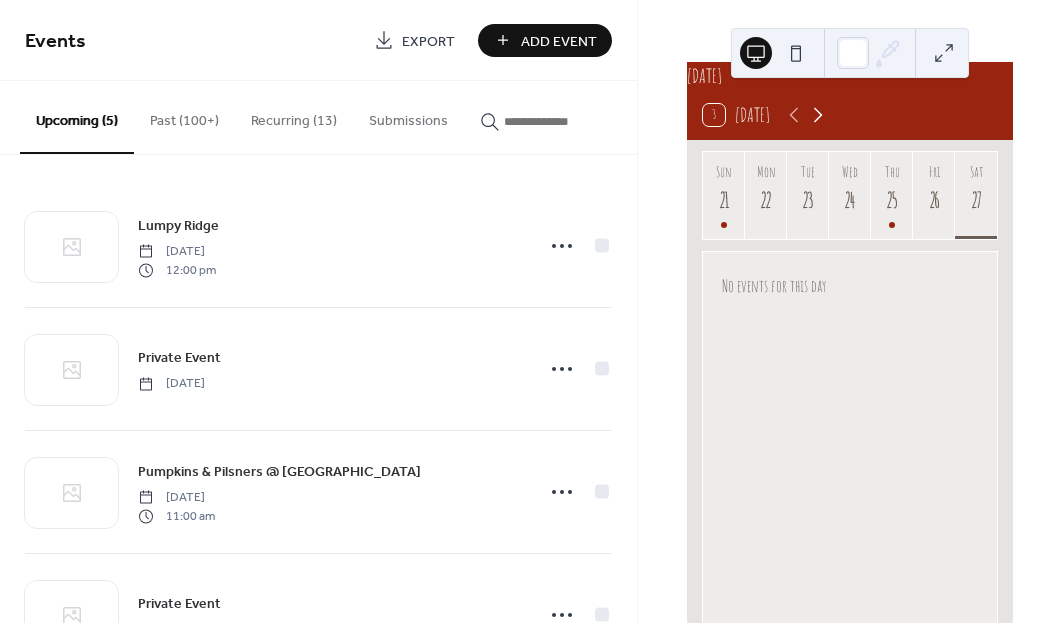
click at [821, 124] on icon at bounding box center [818, 115] width 24 height 24
click at [824, 123] on icon at bounding box center [818, 115] width 24 height 24
click at [813, 123] on icon at bounding box center [818, 115] width 24 height 24
click at [822, 123] on icon at bounding box center [818, 115] width 24 height 24
click at [822, 125] on icon at bounding box center [818, 115] width 24 height 24
